Goal: Information Seeking & Learning: Learn about a topic

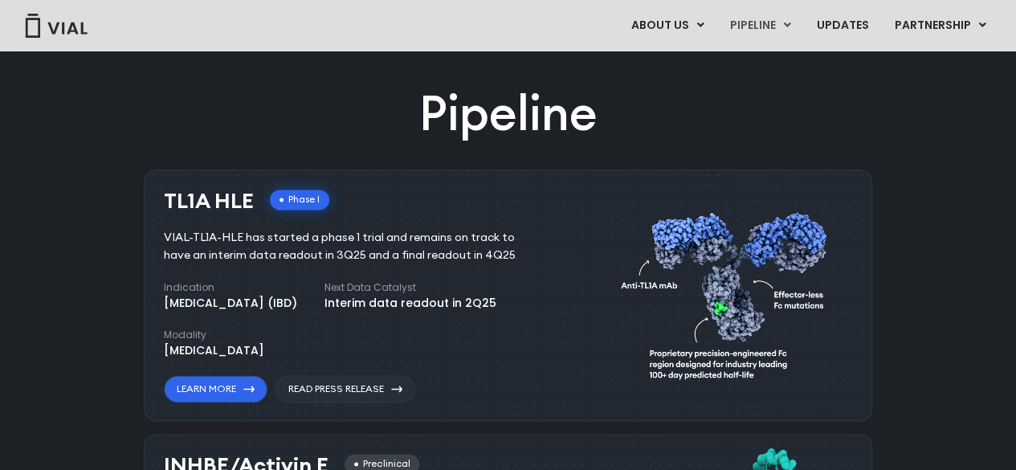
scroll to position [971, 0]
click at [170, 197] on h3 "TL1A HLE" at bounding box center [209, 201] width 90 height 23
drag, startPoint x: 170, startPoint y: 197, endPoint x: 221, endPoint y: 198, distance: 50.6
click at [221, 198] on h3 "TL1A HLE" at bounding box center [209, 201] width 90 height 23
copy h3 "TL1A HLE"
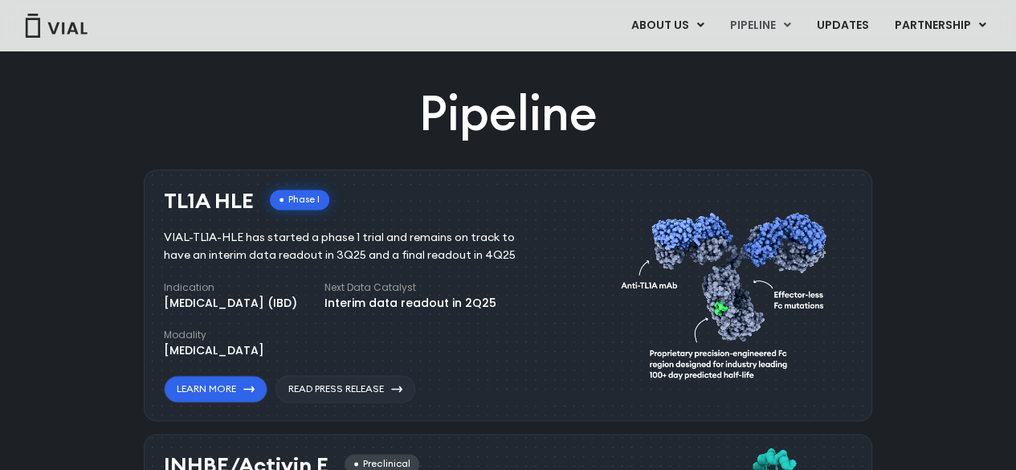
click at [172, 239] on div "VIAL-TL1A-HLE has started a phase 1 trial and remains on track to have an inter…" at bounding box center [351, 246] width 375 height 35
drag, startPoint x: 175, startPoint y: 238, endPoint x: 190, endPoint y: 238, distance: 14.5
click at [190, 238] on div "VIAL-TL1A-HLE has started a phase 1 trial and remains on track to have an inter…" at bounding box center [351, 246] width 375 height 35
click at [177, 237] on div "VIAL-TL1A-HLE has started a phase 1 trial and remains on track to have an inter…" at bounding box center [351, 246] width 375 height 35
drag, startPoint x: 177, startPoint y: 237, endPoint x: 336, endPoint y: 32, distance: 259.4
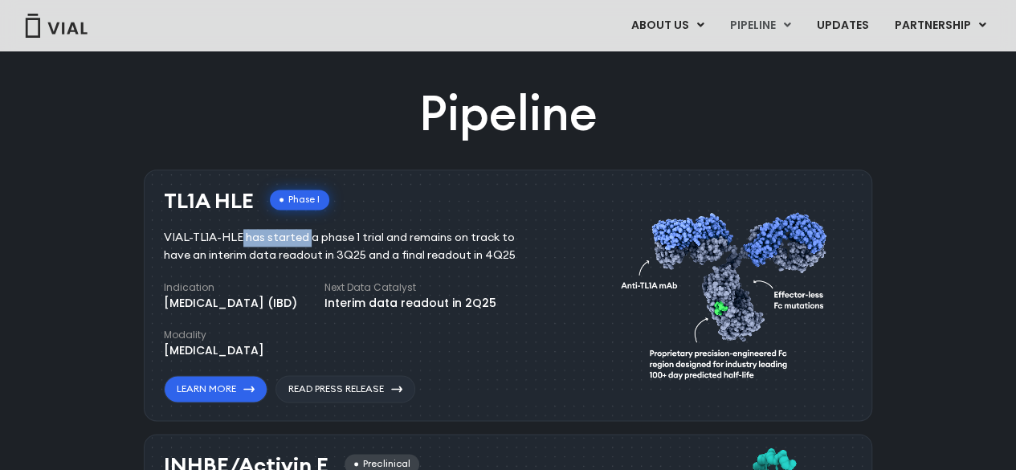
click at [230, 235] on div "VIAL-TL1A-HLE has started a phase 1 trial and remains on track to have an inter…" at bounding box center [351, 246] width 375 height 35
copy div "VIAL-TL1A-HLE"
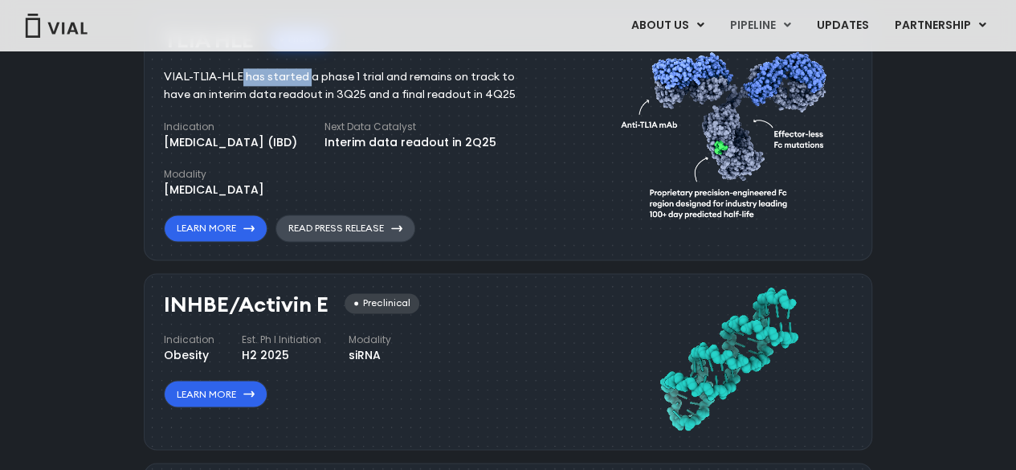
scroll to position [1292, 0]
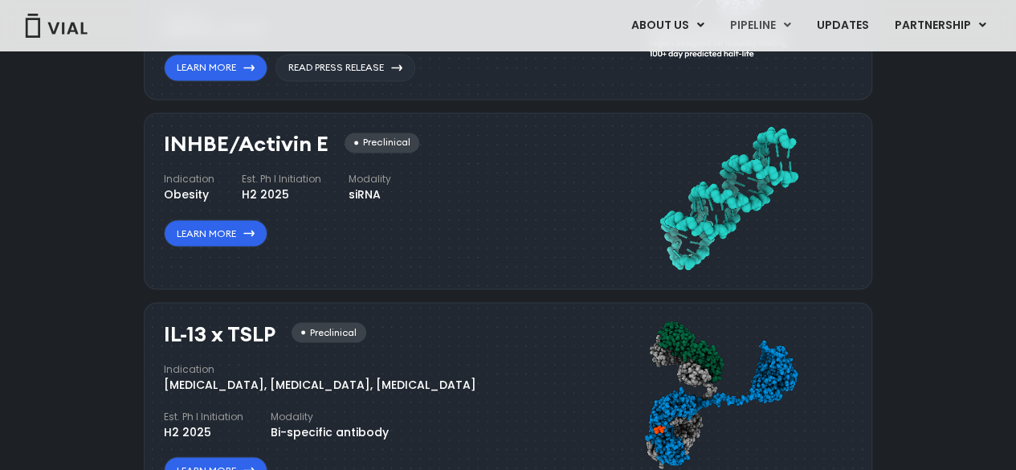
click at [170, 141] on h3 "INHBE/Activin E" at bounding box center [246, 144] width 165 height 23
drag, startPoint x: 170, startPoint y: 141, endPoint x: 317, endPoint y: 143, distance: 147.1
click at [317, 143] on h3 "INHBE/Activin E" at bounding box center [246, 144] width 165 height 23
copy h3 "INHBE/Activin E"
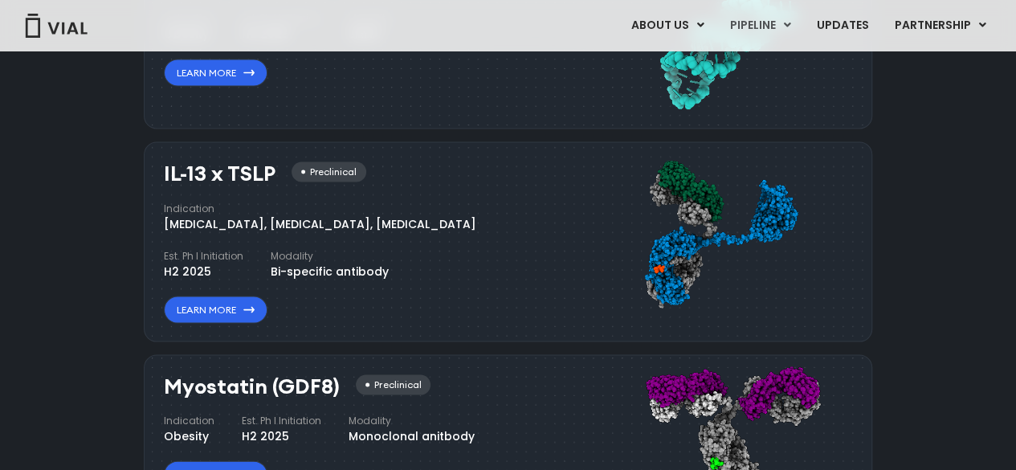
scroll to position [1614, 0]
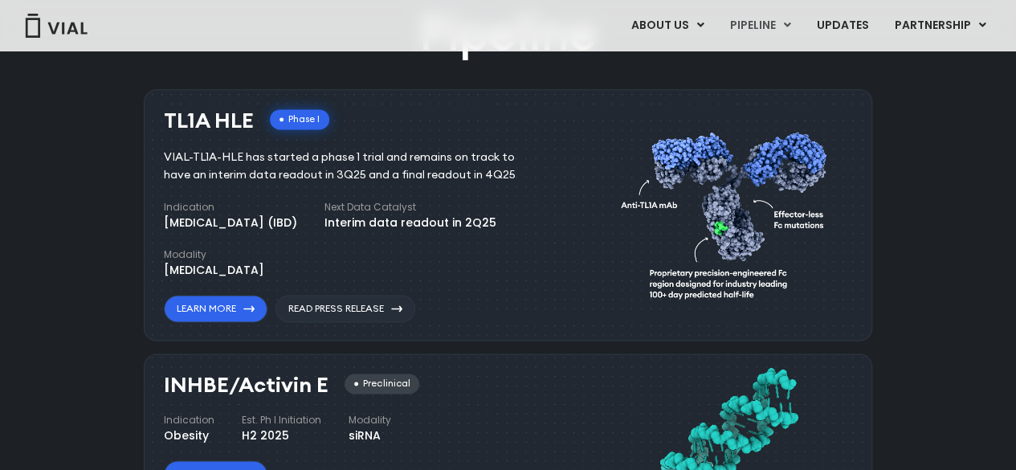
click at [168, 155] on div "VIAL-TL1A-HLE has started a phase 1 trial and remains on track to have an inter…" at bounding box center [351, 166] width 375 height 35
drag, startPoint x: 168, startPoint y: 155, endPoint x: 230, endPoint y: 158, distance: 62.0
click at [230, 158] on div "VIAL-TL1A-HLE has started a phase 1 trial and remains on track to have an inter…" at bounding box center [351, 166] width 375 height 35
copy div "VIAL-TL1A-HLE"
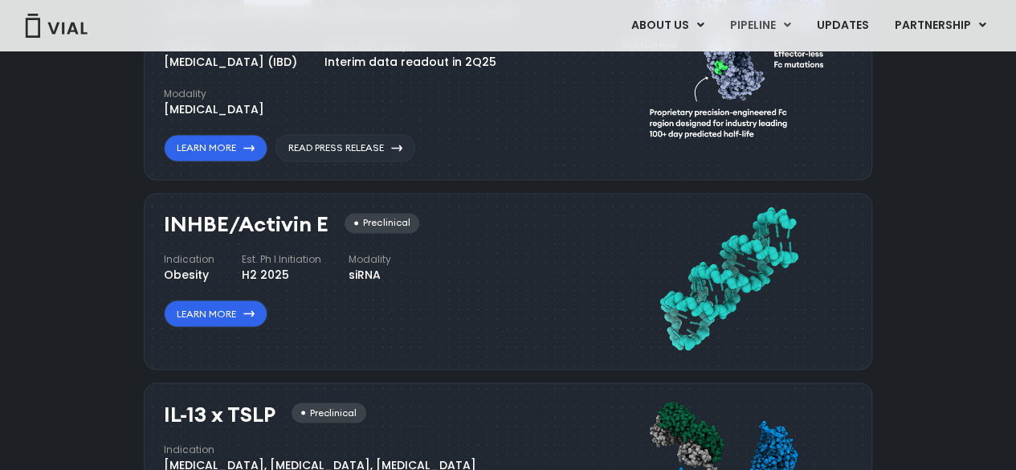
scroll to position [1292, 0]
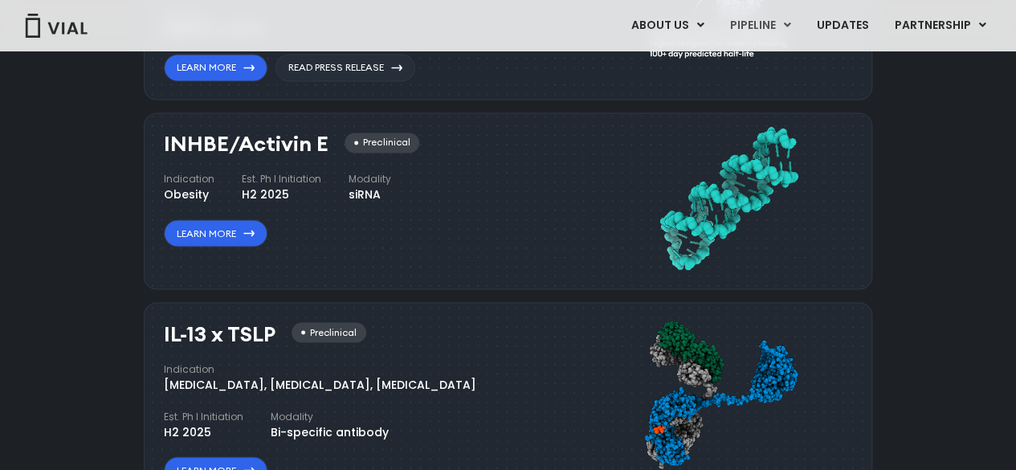
click at [196, 140] on h3 "INHBE/Activin E" at bounding box center [246, 144] width 165 height 23
copy h3 "INHBE"
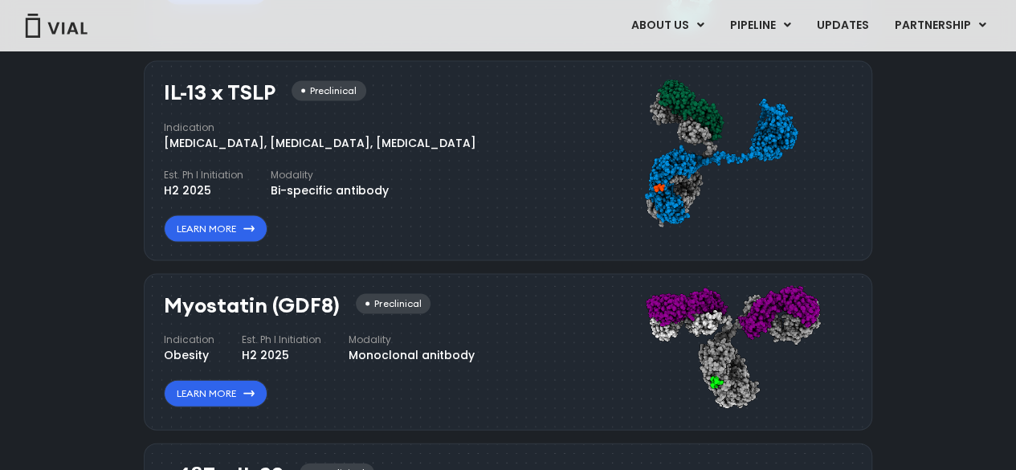
scroll to position [1694, 0]
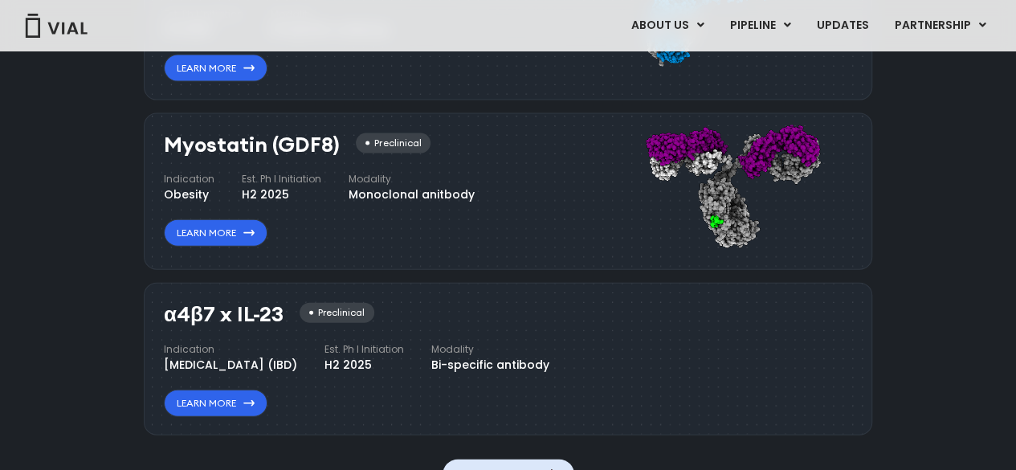
click at [161, 309] on div "α4β7 x IL-23 Preclinical Indication Inflammatory bowel disease (IBD) Est. Ph I …" at bounding box center [508, 359] width 729 height 153
drag, startPoint x: 161, startPoint y: 309, endPoint x: 230, endPoint y: 238, distance: 99.4
click at [273, 312] on div "α4β7 x IL-23 Preclinical Indication Inflammatory bowel disease (IBD) Est. Ph I …" at bounding box center [508, 359] width 729 height 153
copy h3 "α4β7 x IL-23"
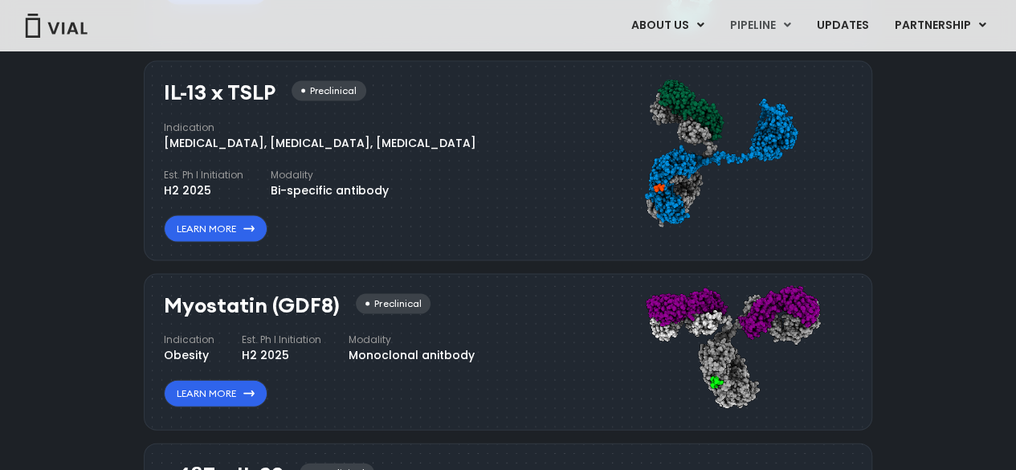
click at [157, 86] on div "IL-13 x TSLP Preclinical Indication Atopic Dermatitis, Asthma, Chronic Sinusiti…" at bounding box center [508, 161] width 729 height 200
drag, startPoint x: 157, startPoint y: 86, endPoint x: 268, endPoint y: 84, distance: 110.9
click at [271, 89] on div "IL-13 x TSLP Preclinical Indication Atopic Dermatitis, Asthma, Chronic Sinusiti…" at bounding box center [508, 161] width 729 height 200
copy div "IL-13 x TSLP"
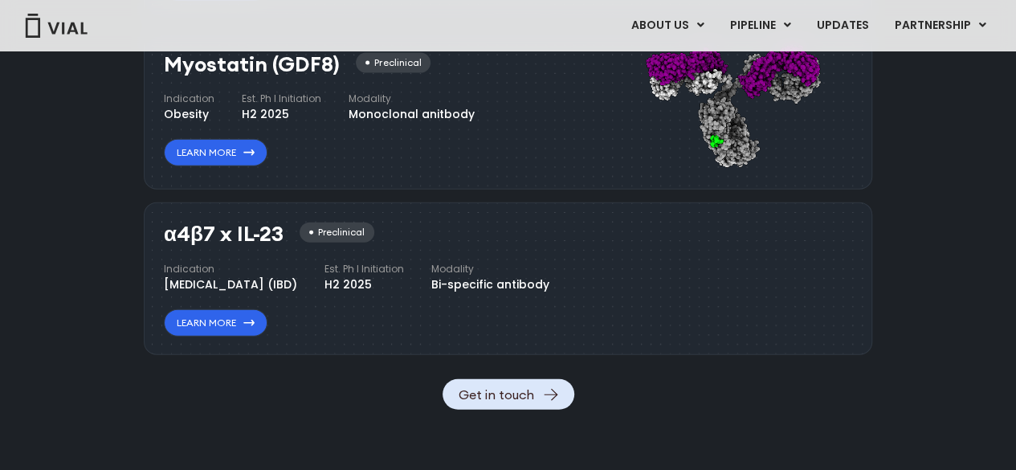
scroll to position [1694, 0]
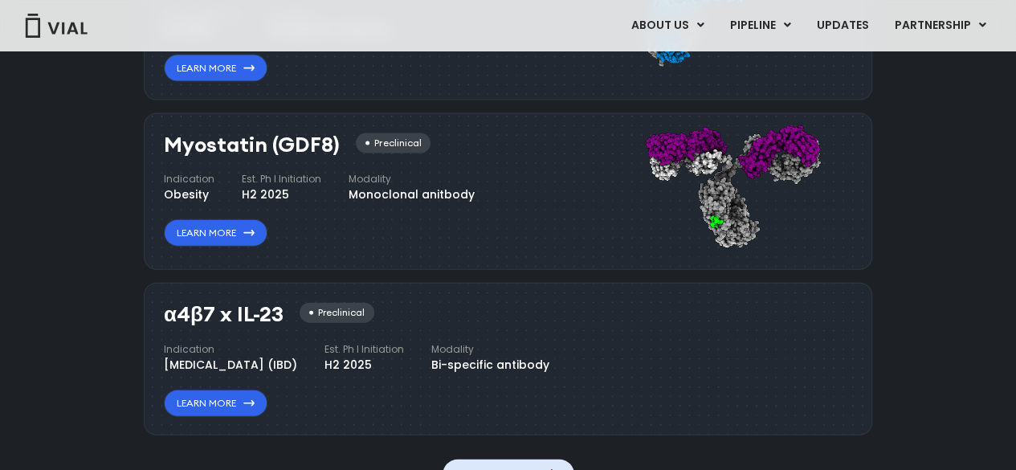
click at [295, 136] on h3 "Myostatin (GDF8)" at bounding box center [252, 144] width 176 height 23
copy h3 "GDF8"
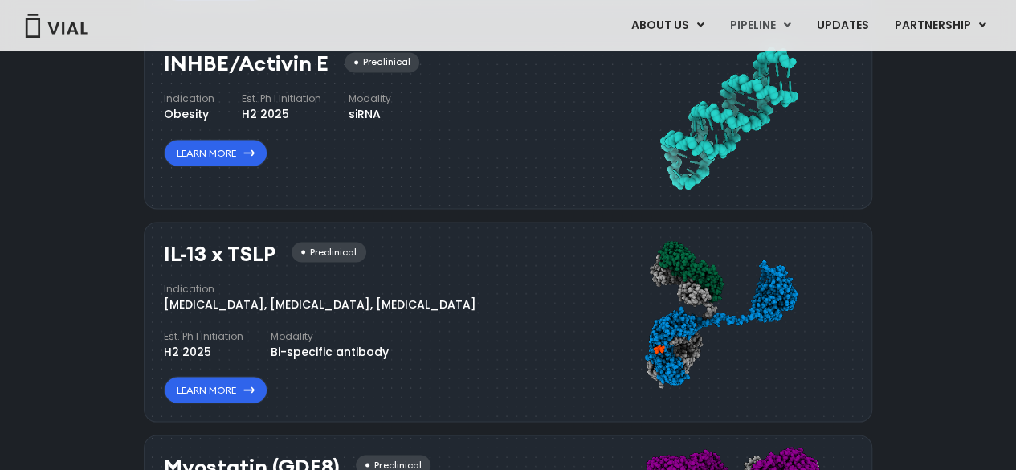
scroll to position [1292, 0]
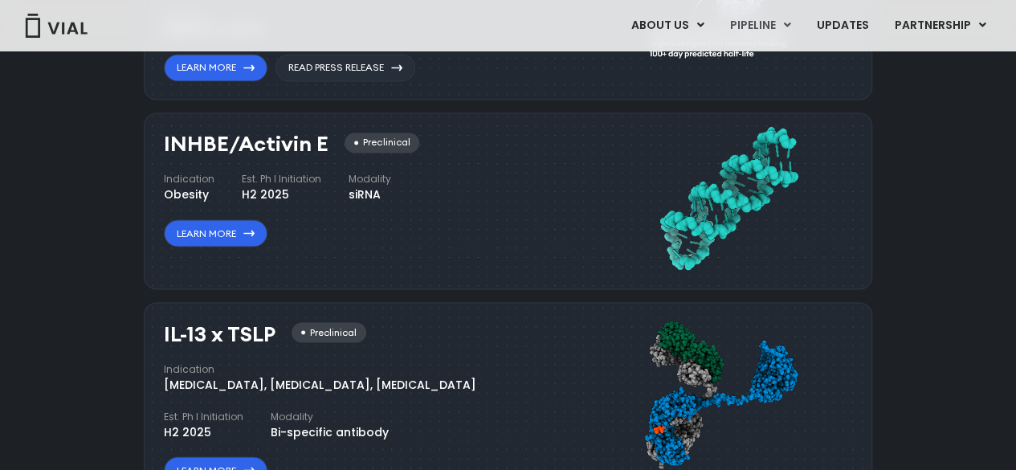
click at [195, 144] on h3 "INHBE/Activin E" at bounding box center [246, 144] width 165 height 23
copy h3 "INHBE"
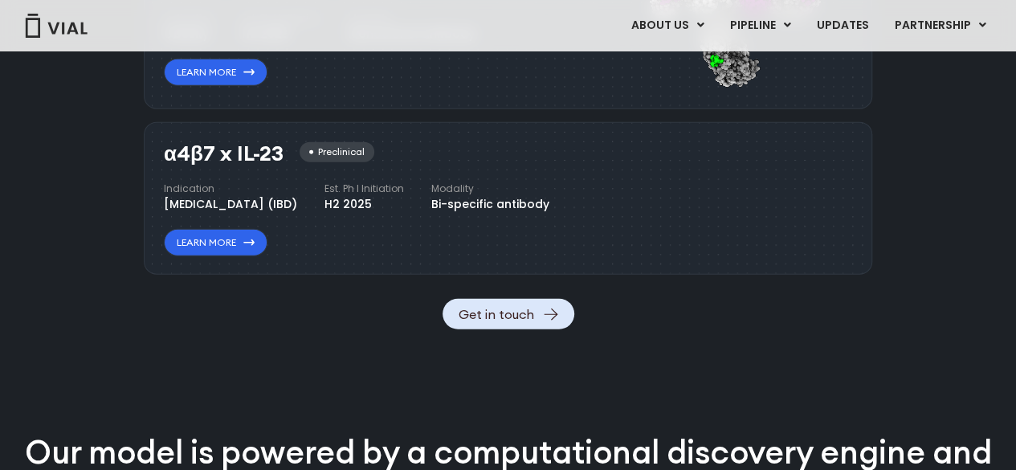
scroll to position [1935, 0]
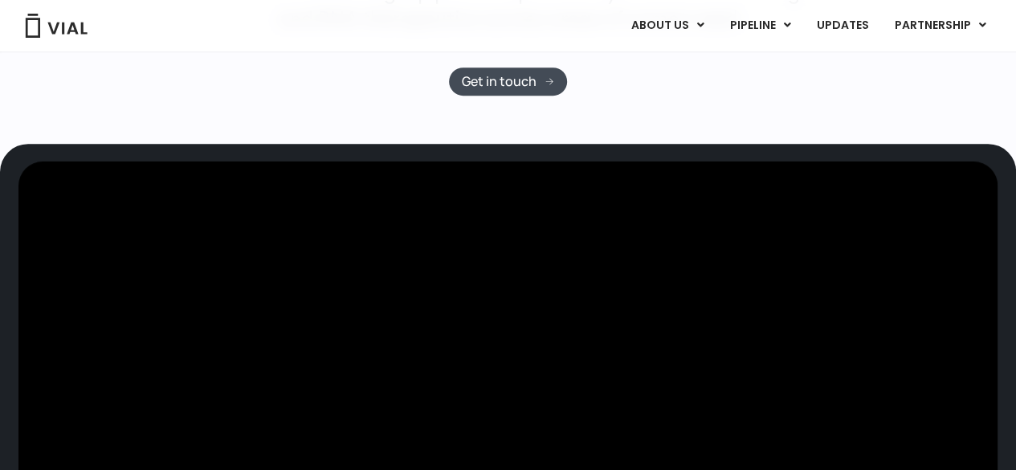
scroll to position [569, 0]
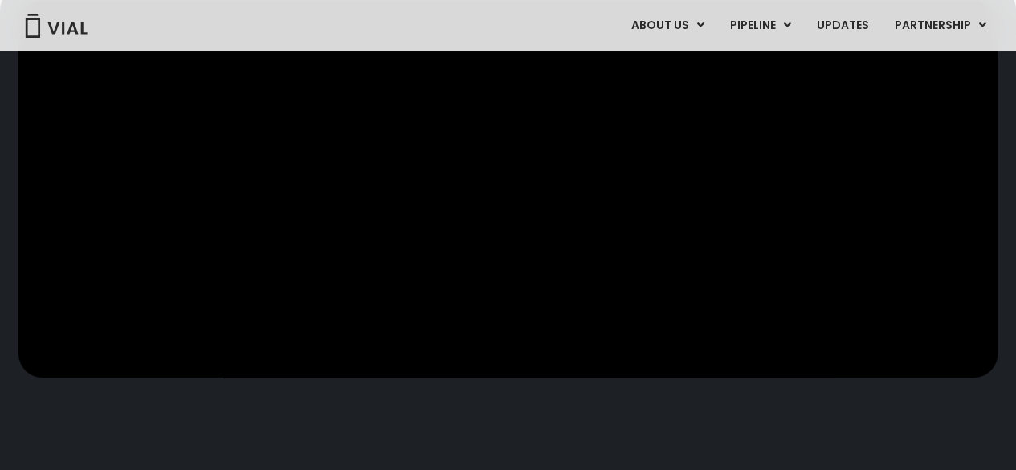
drag, startPoint x: 673, startPoint y: 268, endPoint x: 571, endPoint y: 271, distance: 102.9
click at [571, 271] on video at bounding box center [508, 189] width 980 height 377
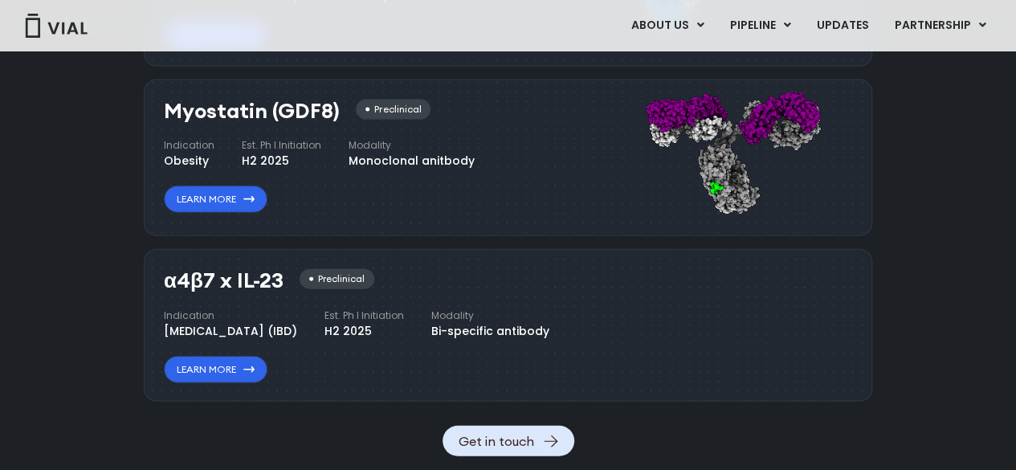
scroll to position [1808, 0]
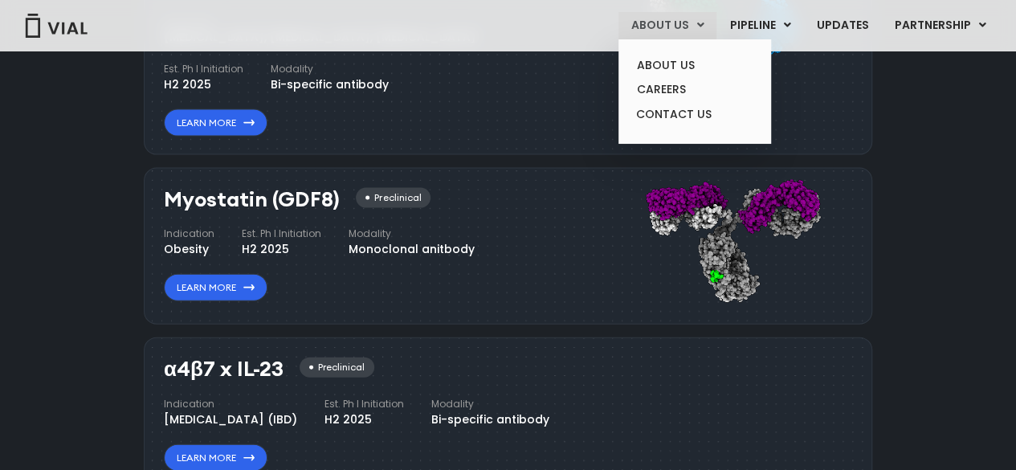
scroll to position [1800, 0]
